Goal: Navigation & Orientation: Find specific page/section

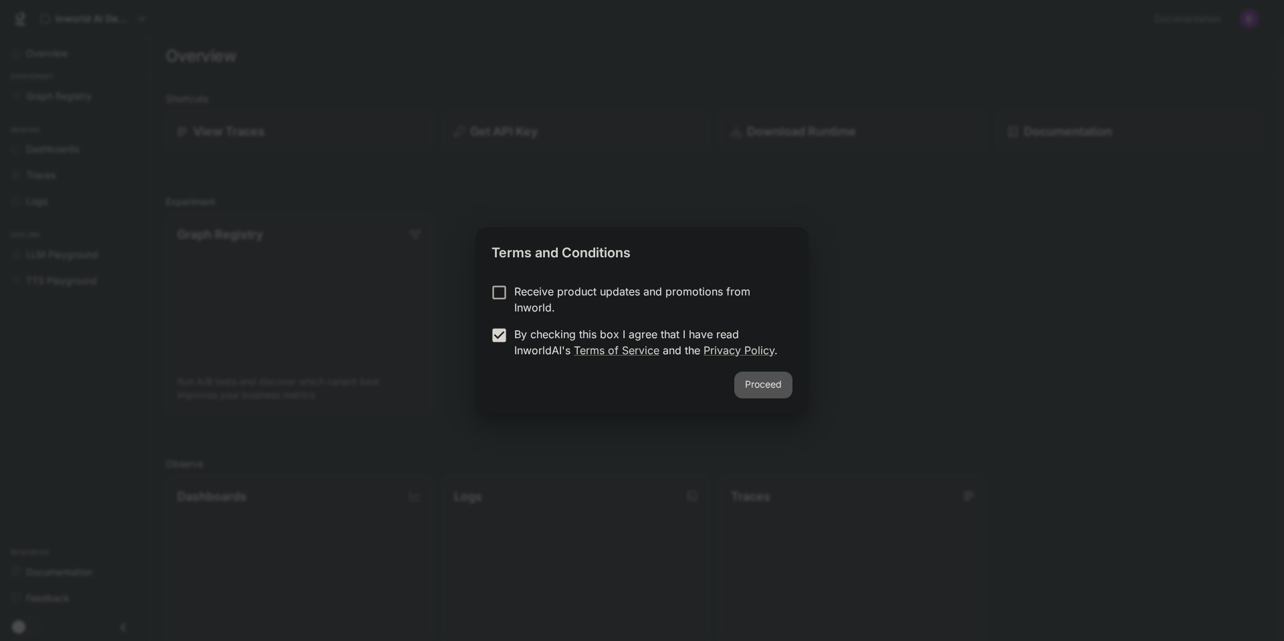
click at [767, 389] on button "Proceed" at bounding box center [763, 385] width 58 height 27
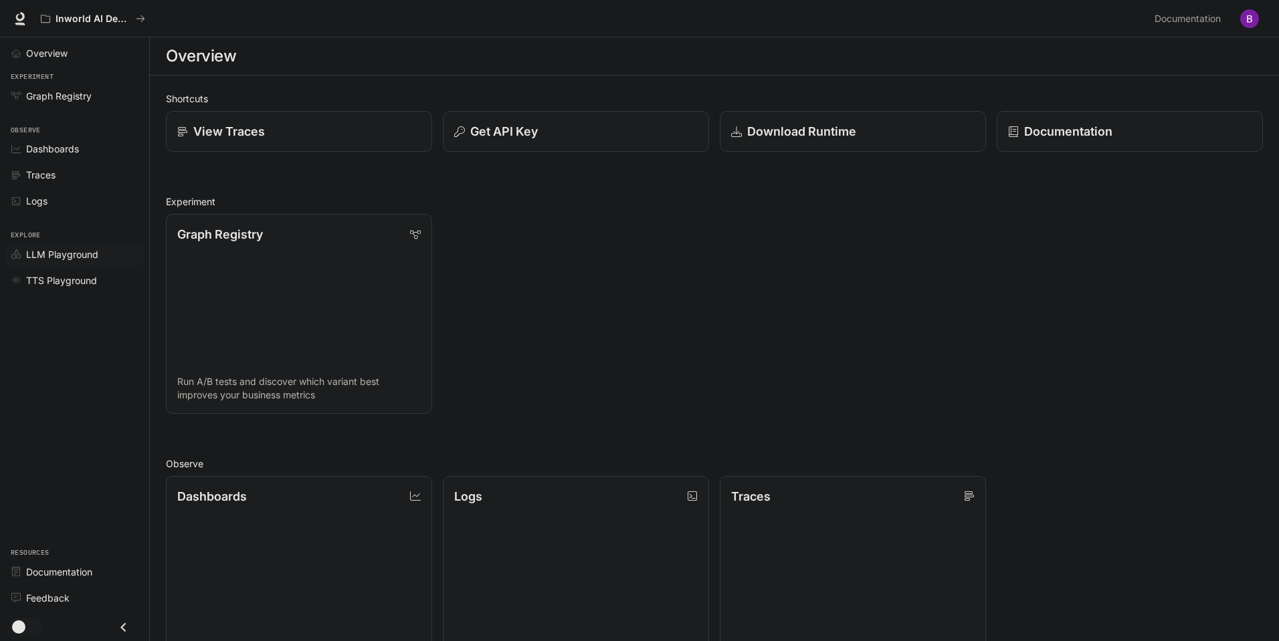
click at [78, 253] on span "LLM Playground" at bounding box center [62, 254] width 72 height 14
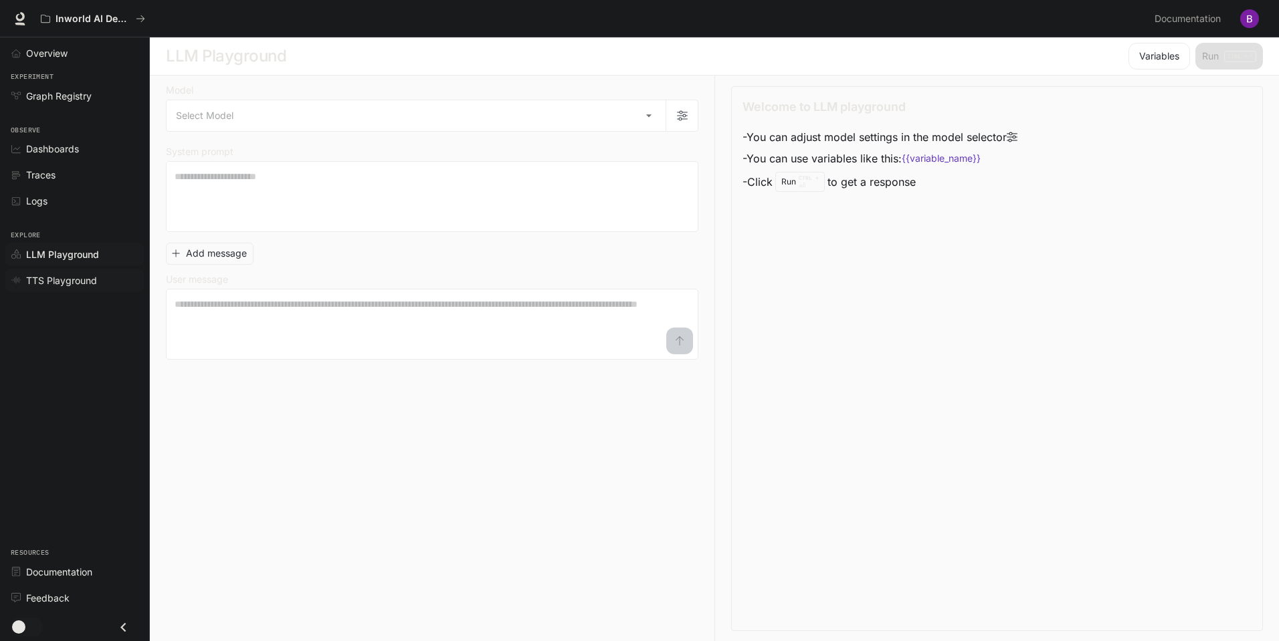
click at [76, 285] on span "TTS Playground" at bounding box center [61, 281] width 71 height 14
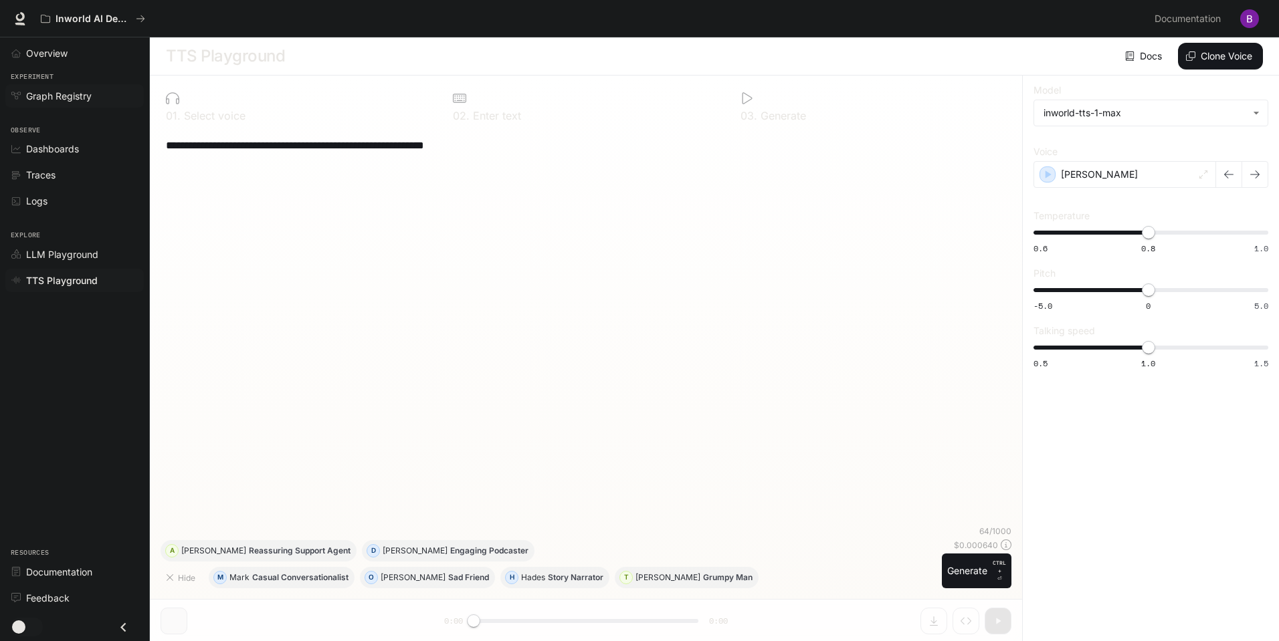
click at [72, 103] on link "Graph Registry" at bounding box center [74, 95] width 138 height 23
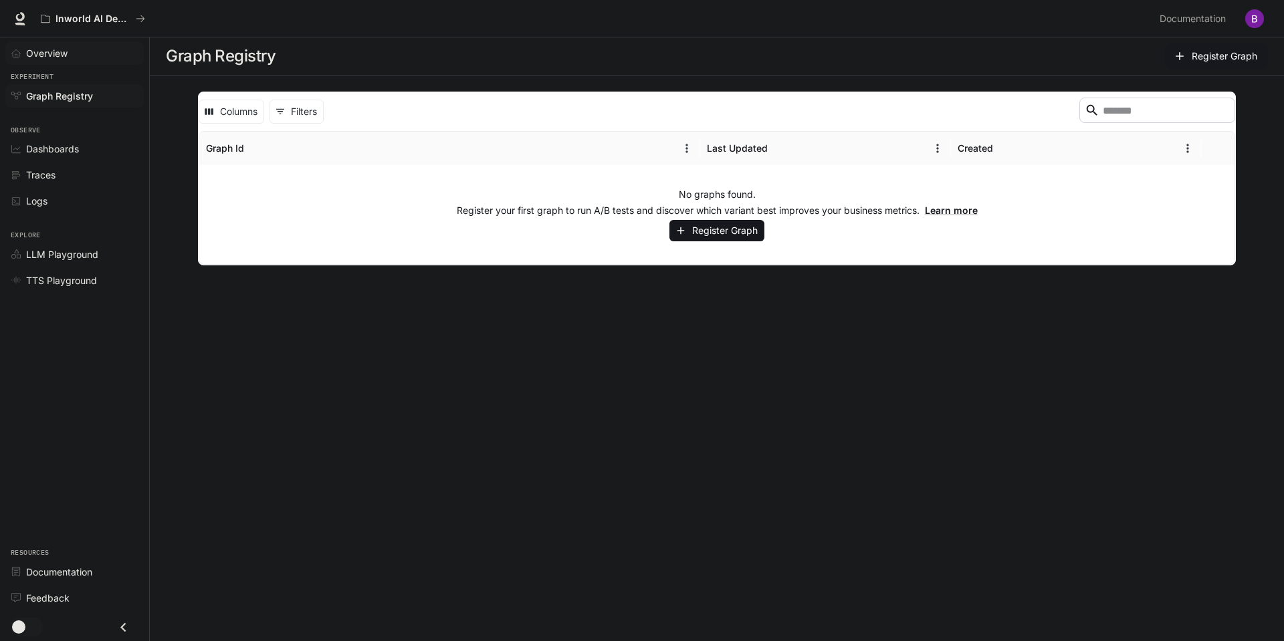
click at [71, 56] on div "Overview" at bounding box center [82, 53] width 112 height 14
